Goal: Information Seeking & Learning: Learn about a topic

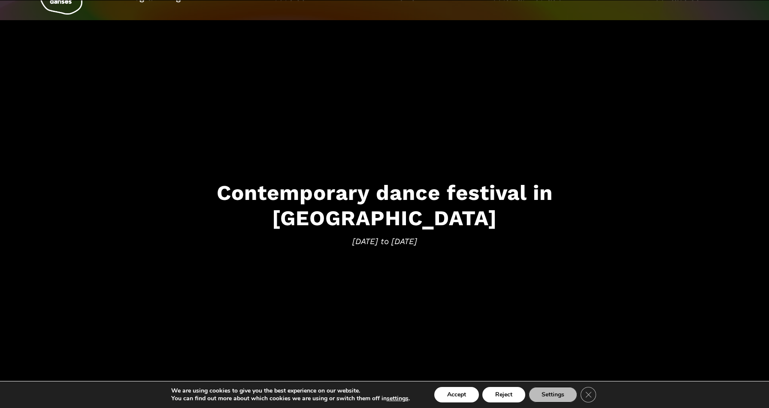
scroll to position [36, 0]
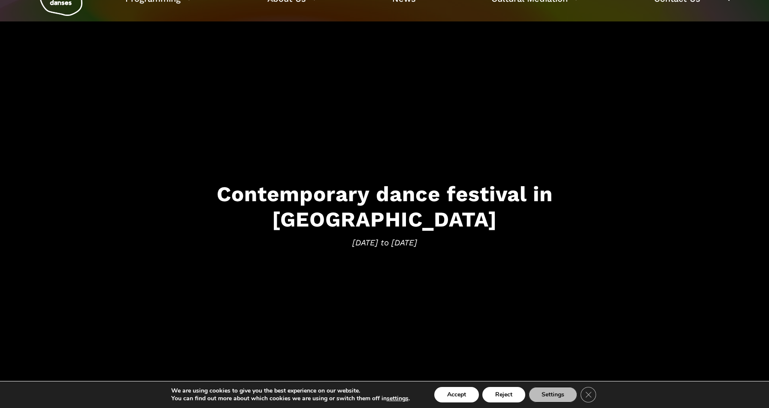
click at [474, 210] on h3 "Contemporary dance festival in [GEOGRAPHIC_DATA]" at bounding box center [385, 207] width 532 height 51
click at [471, 394] on button "Accept" at bounding box center [457, 394] width 45 height 15
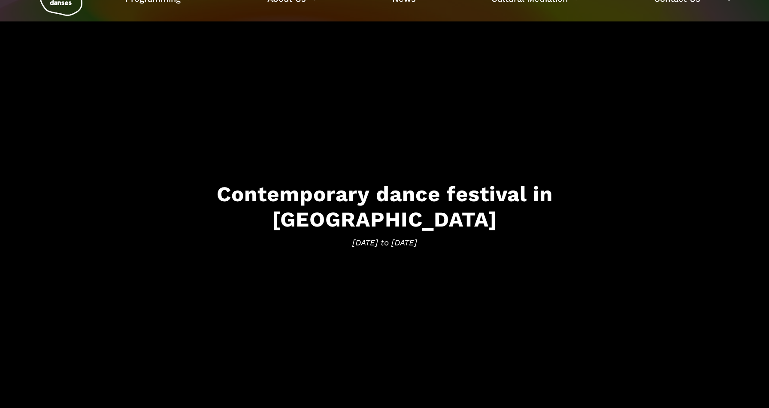
click at [411, 208] on h3 "Contemporary dance festival in [GEOGRAPHIC_DATA]" at bounding box center [385, 207] width 532 height 51
click at [411, 207] on h3 "Contemporary dance festival in [GEOGRAPHIC_DATA]" at bounding box center [385, 207] width 532 height 51
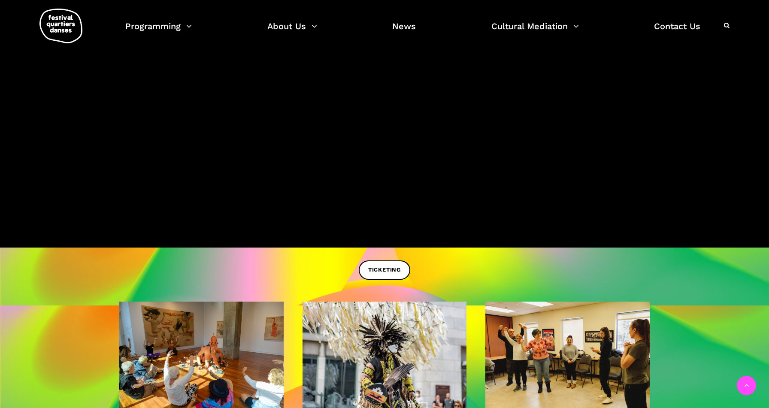
scroll to position [244, 0]
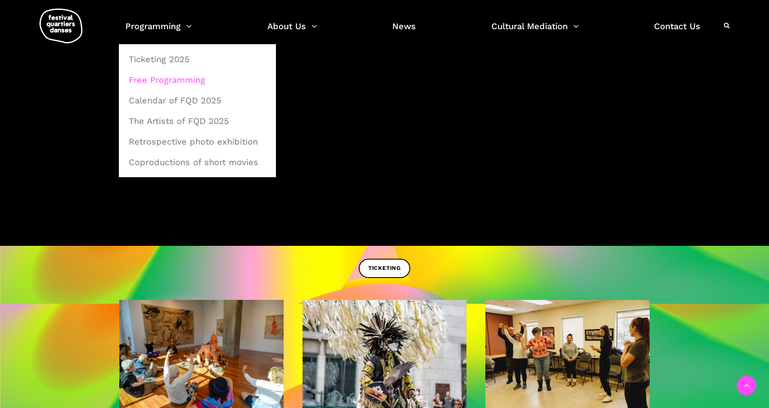
click at [155, 81] on link "Free Programming" at bounding box center [198, 80] width 148 height 20
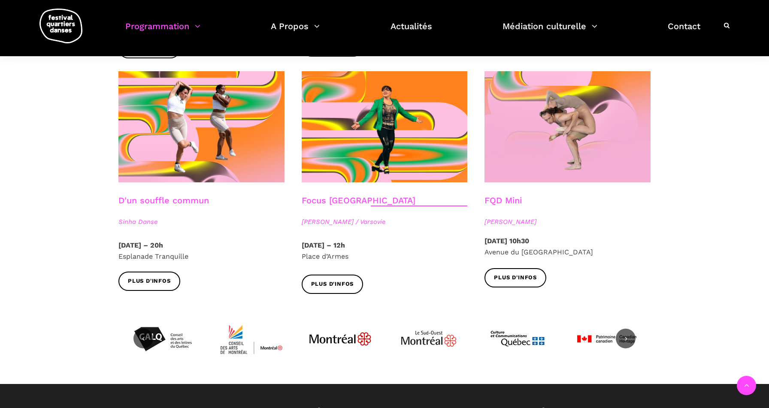
scroll to position [948, 0]
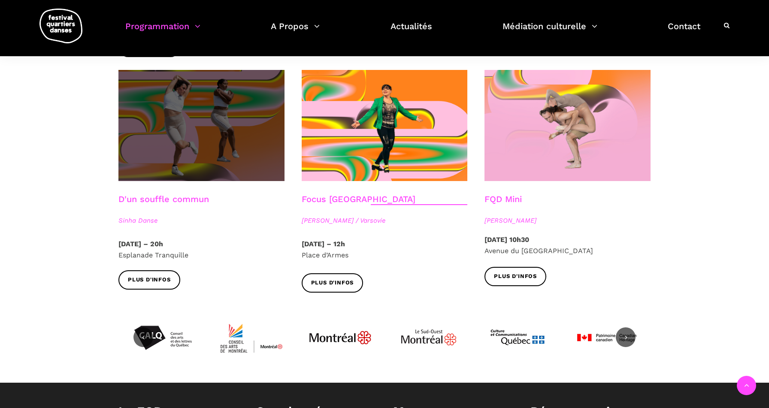
click at [203, 137] on span at bounding box center [202, 125] width 166 height 111
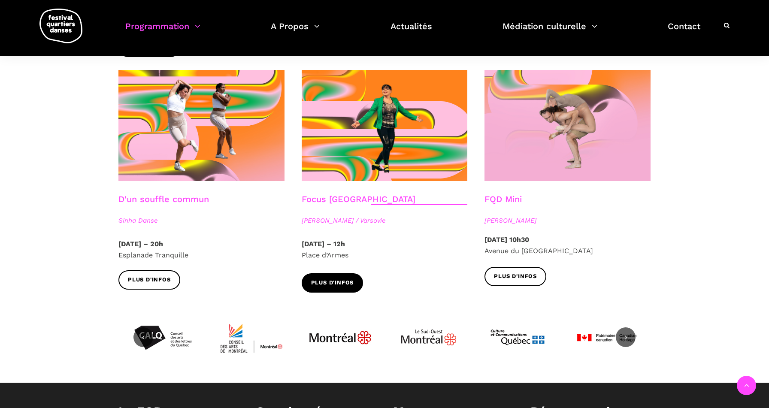
click at [340, 279] on span "Plus d'infos" at bounding box center [332, 283] width 43 height 9
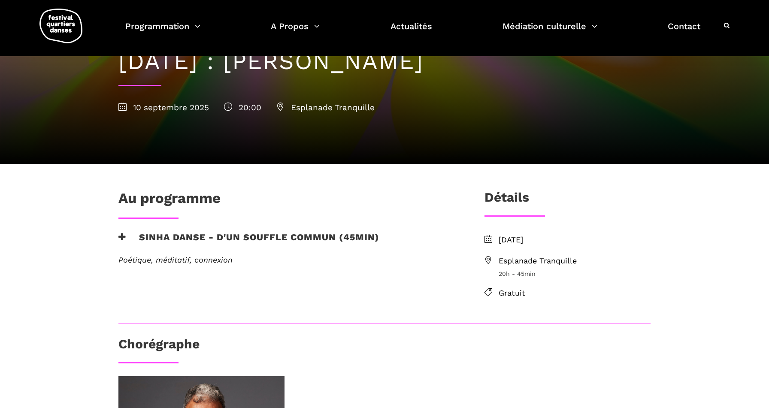
scroll to position [49, 0]
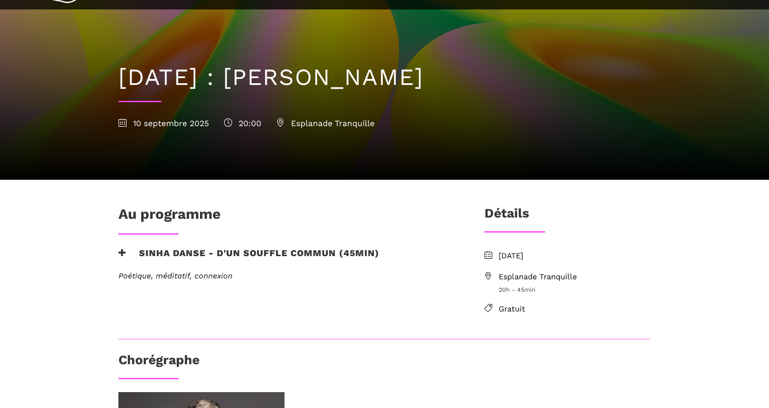
click at [123, 125] on icon at bounding box center [123, 123] width 8 height 8
click at [566, 277] on span "Esplanade Tranquille" at bounding box center [575, 277] width 152 height 12
click at [490, 274] on icon at bounding box center [489, 276] width 8 height 8
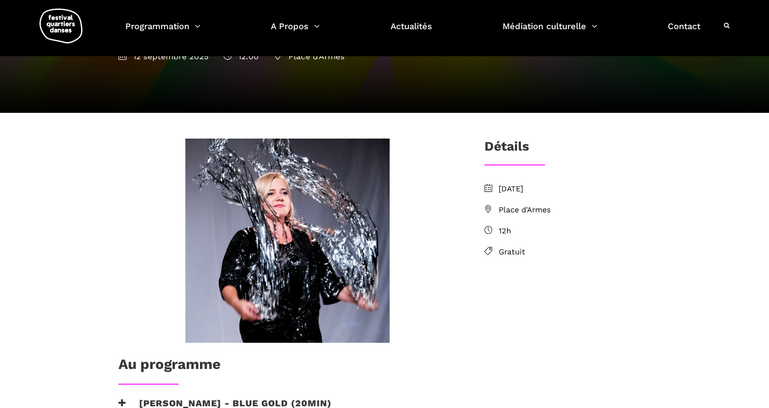
scroll to position [114, 0]
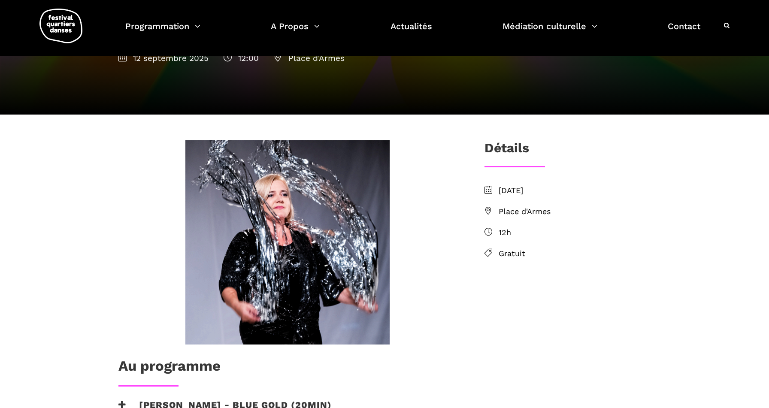
click at [517, 212] on span "Place d'Armes" at bounding box center [575, 212] width 152 height 12
click at [490, 209] on icon at bounding box center [489, 211] width 8 height 8
